Goal: Information Seeking & Learning: Find specific fact

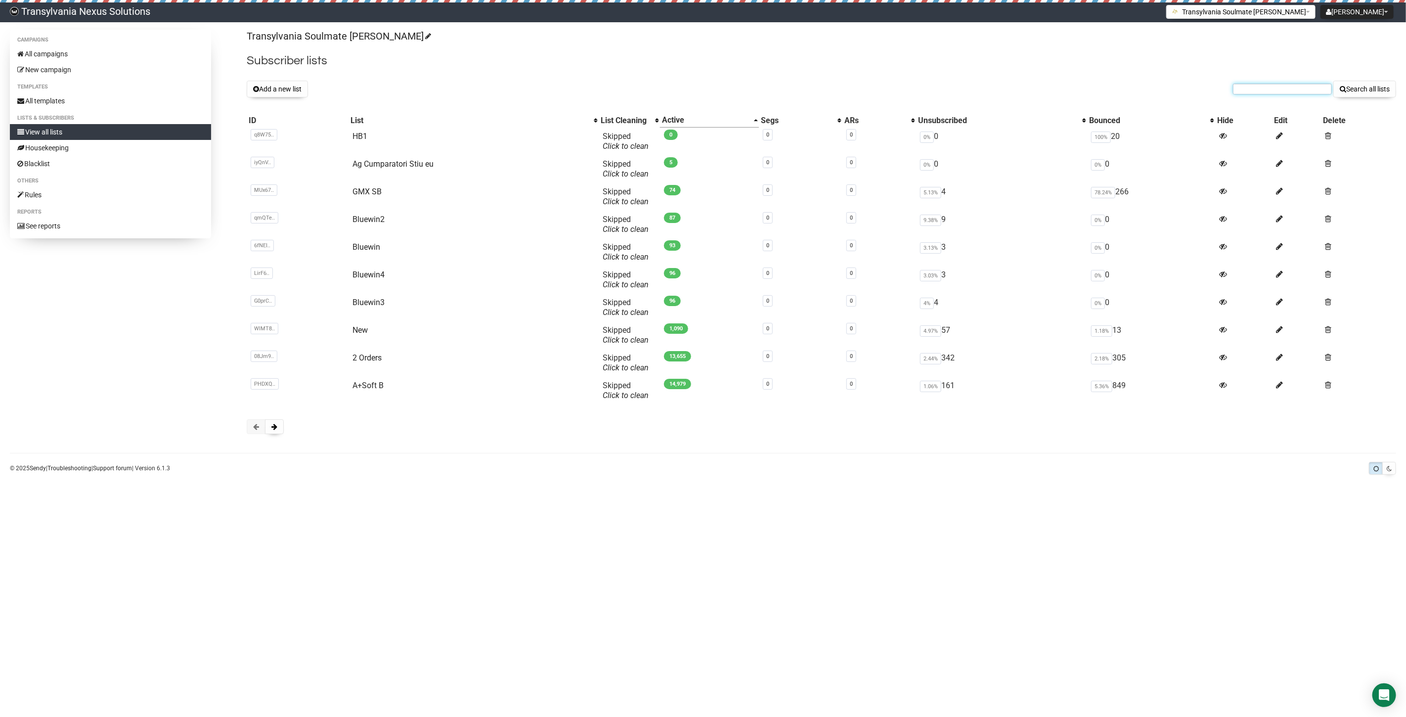
click at [1278, 94] on input "text" at bounding box center [1282, 89] width 99 height 11
paste input "karin-s@bluewin.ch"
type input "karin-s@bluewin.ch"
click at [1354, 86] on button "Search all lists" at bounding box center [1365, 89] width 63 height 17
click at [277, 429] on button at bounding box center [274, 426] width 19 height 15
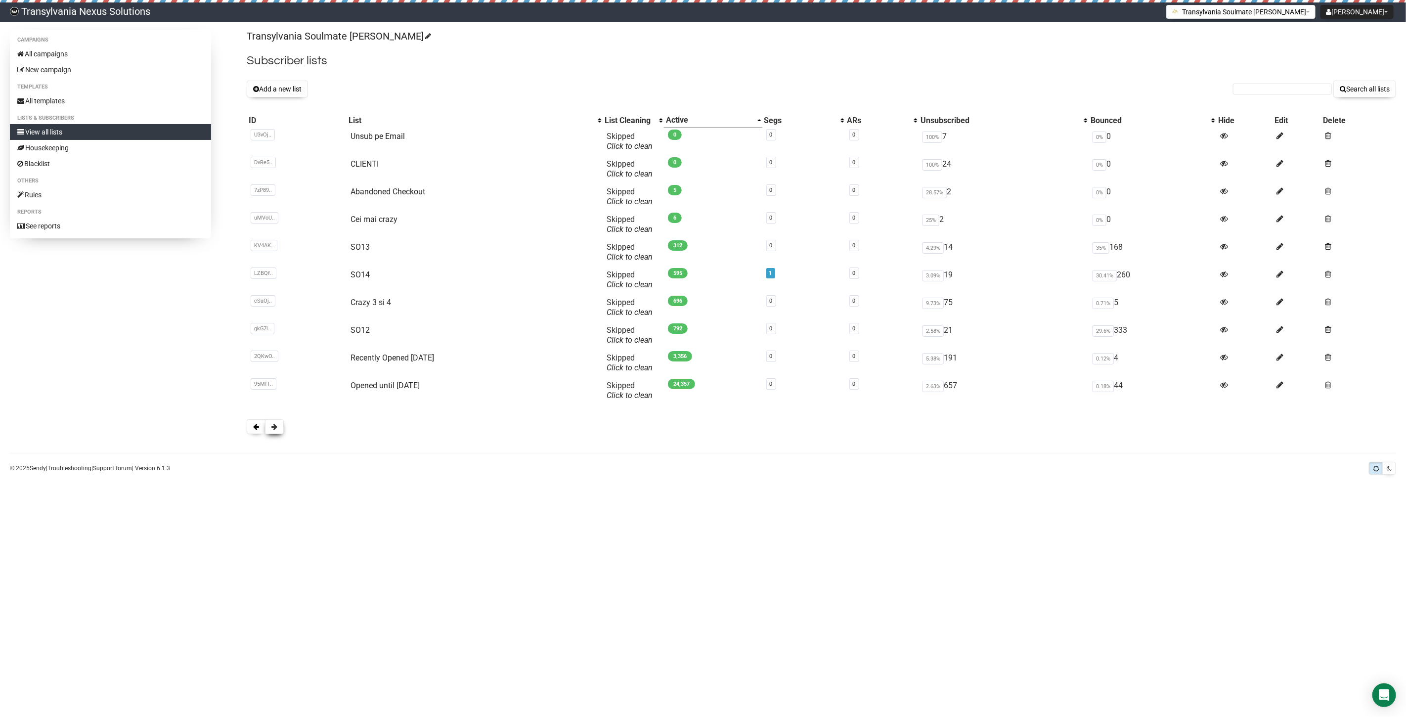
click at [279, 423] on button at bounding box center [274, 426] width 19 height 15
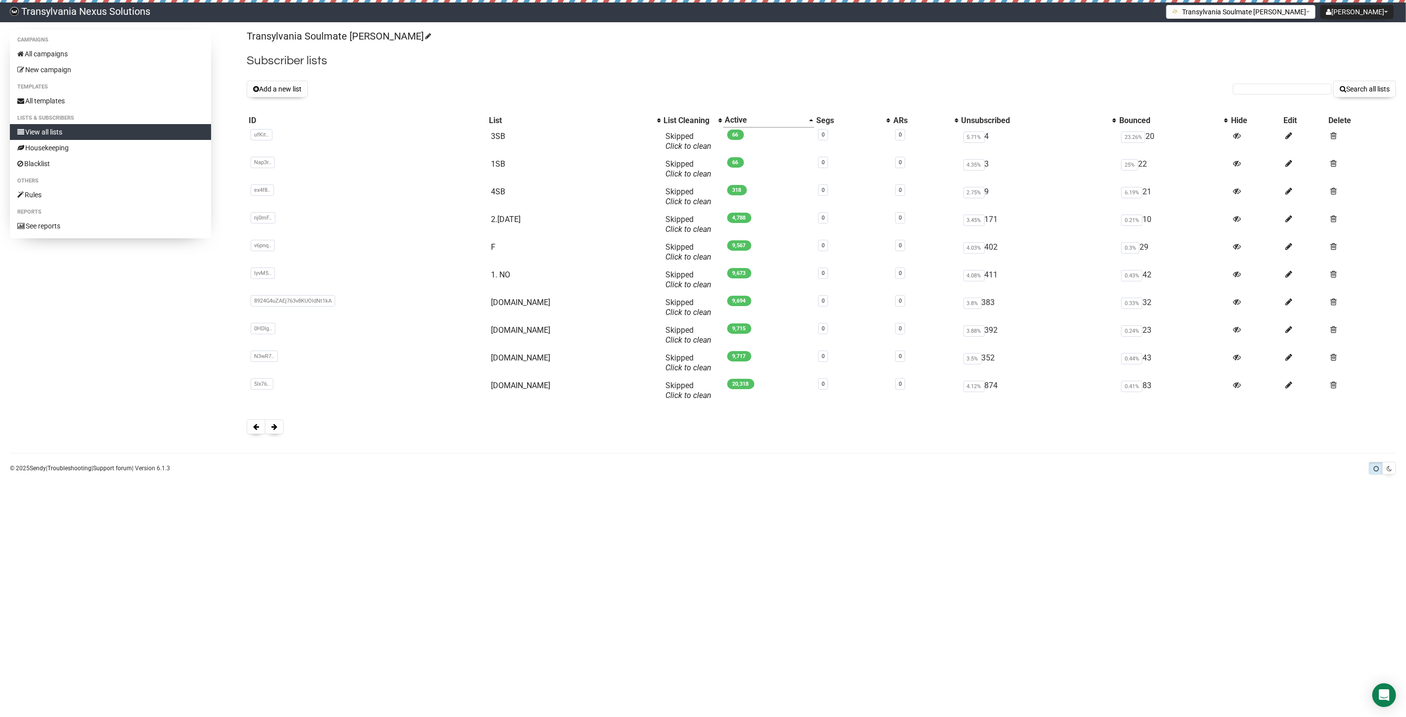
click at [246, 433] on div "Campaigns All campaigns New campaign Templates All templates Lists & subscriber…" at bounding box center [703, 237] width 1387 height 414
click at [252, 430] on button at bounding box center [256, 426] width 19 height 15
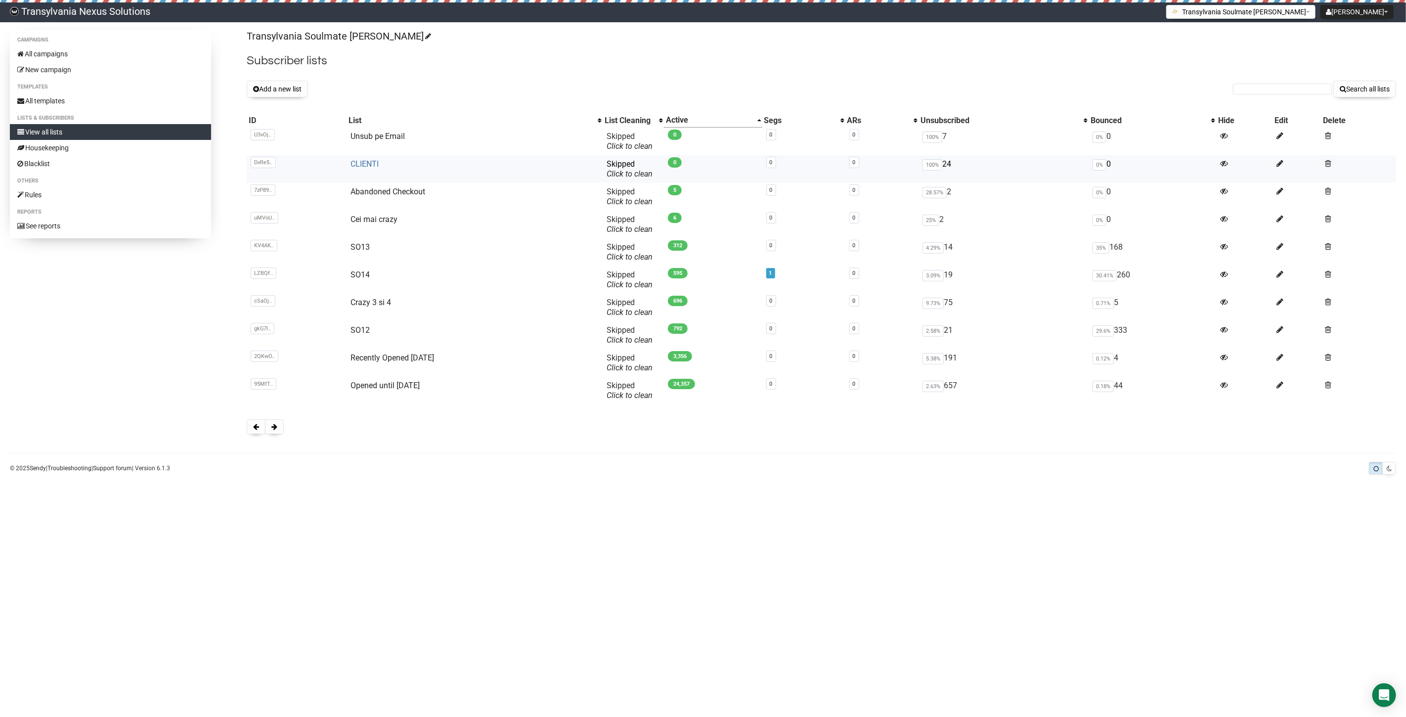
click at [371, 165] on link "CLIENTI" at bounding box center [365, 163] width 28 height 9
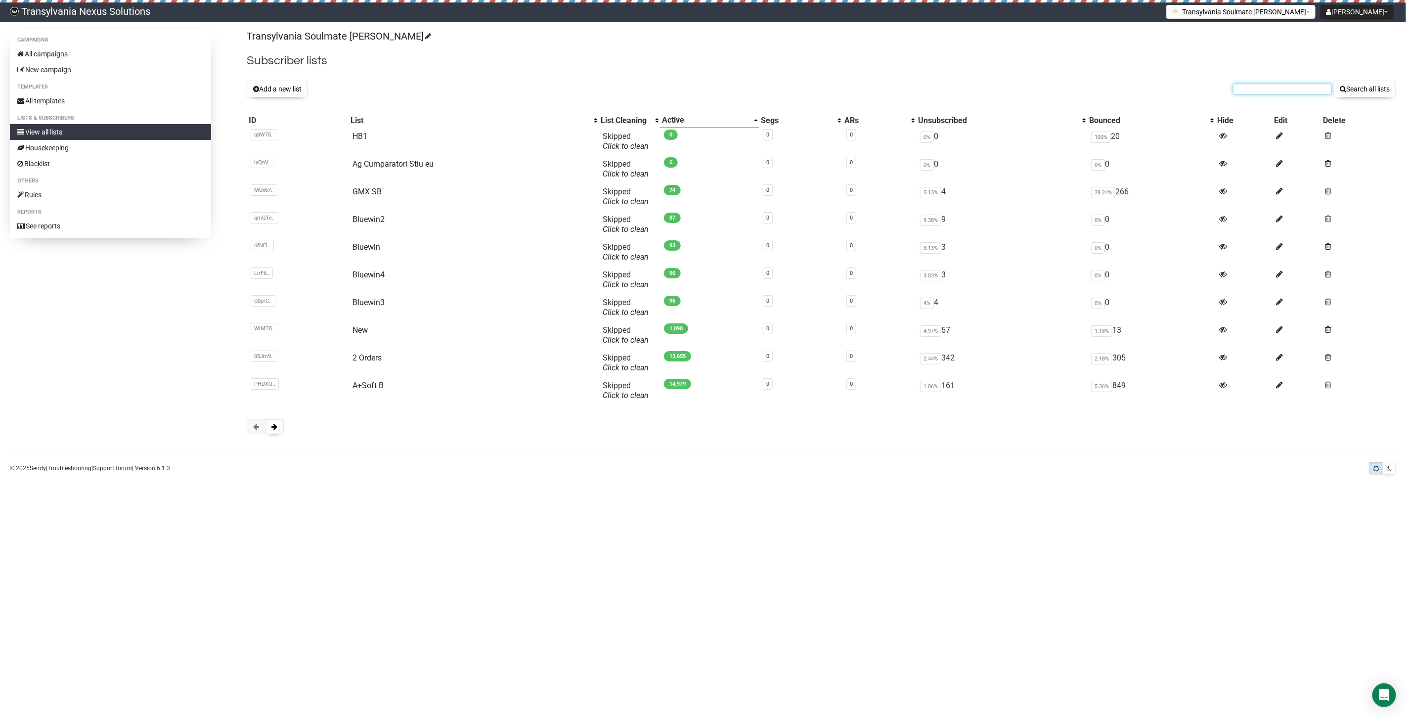
click at [1248, 91] on input "text" at bounding box center [1282, 89] width 99 height 11
paste input "karin-s@bluewin.ch"
type input "karin-s@bluewin.ch"
click at [1378, 88] on button "Search all lists" at bounding box center [1365, 89] width 63 height 17
click at [41, 51] on link "All campaigns" at bounding box center [110, 54] width 201 height 16
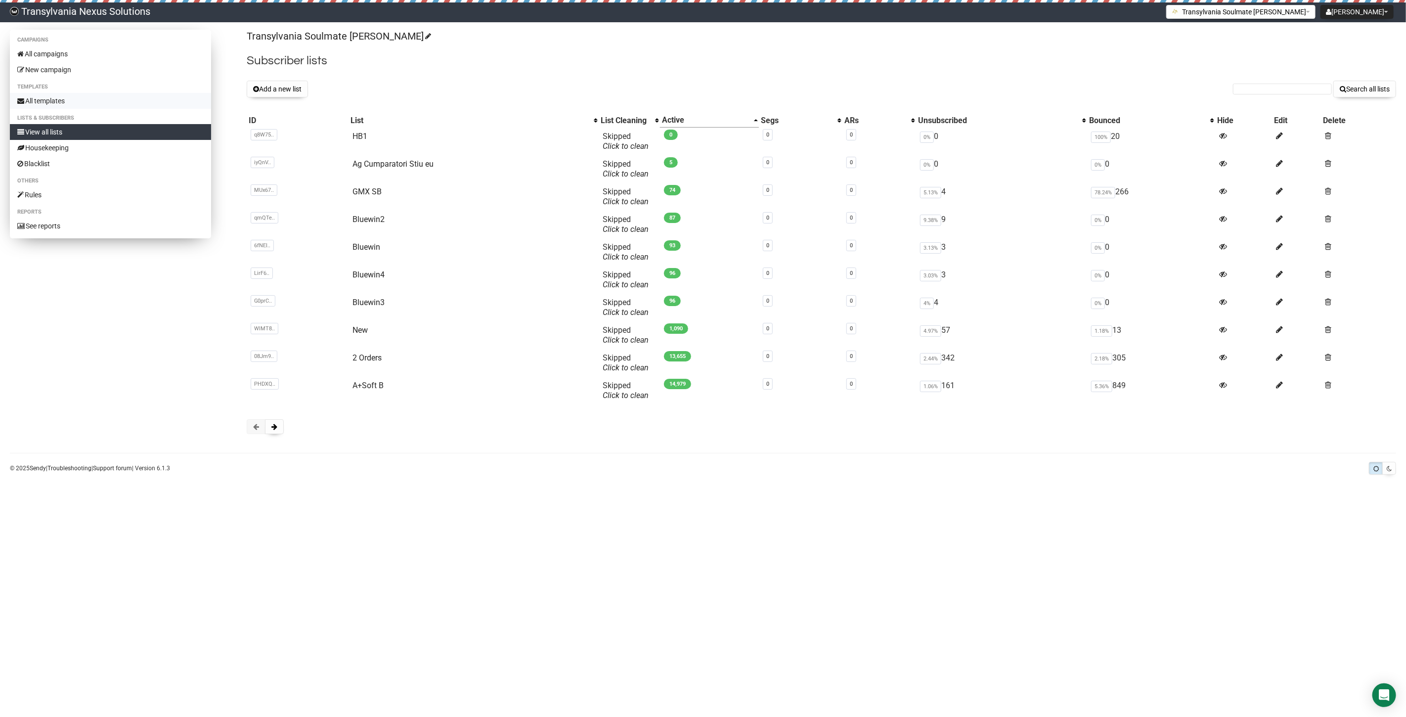
click at [65, 101] on link "All templates" at bounding box center [110, 101] width 201 height 16
